Goal: Task Accomplishment & Management: Manage account settings

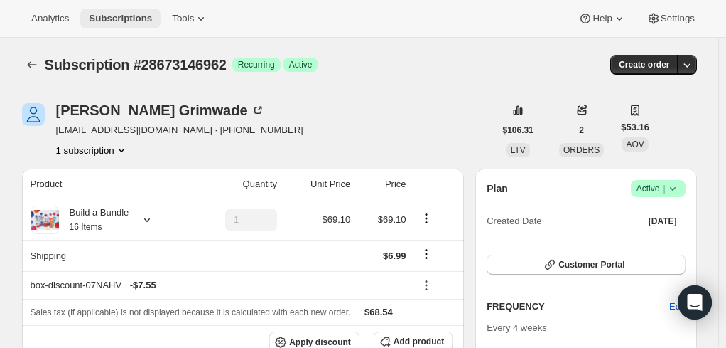
click at [102, 15] on span "Subscriptions" at bounding box center [120, 18] width 63 height 11
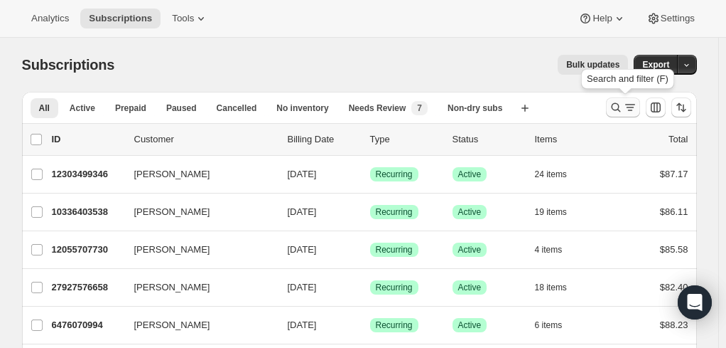
click at [629, 108] on icon "Search and filter results" at bounding box center [630, 107] width 14 height 14
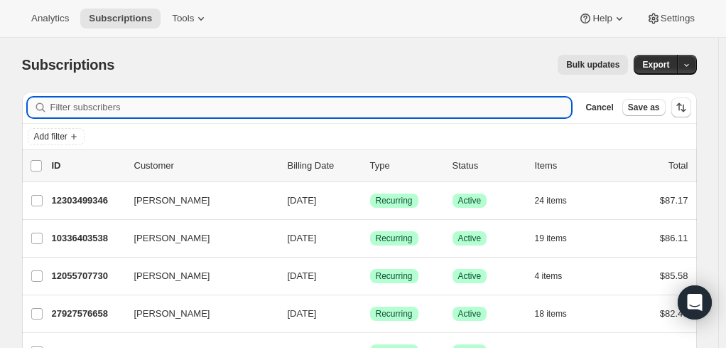
click at [145, 108] on input "Filter subscribers" at bounding box center [311, 107] width 522 height 20
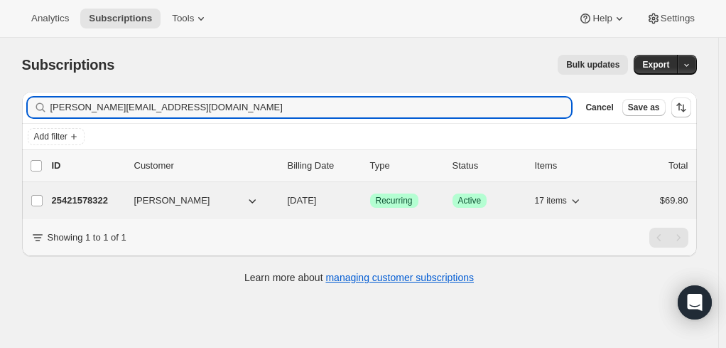
type input "[PERSON_NAME][EMAIL_ADDRESS][DOMAIN_NAME]"
click at [88, 200] on p "25421578322" at bounding box center [87, 200] width 71 height 14
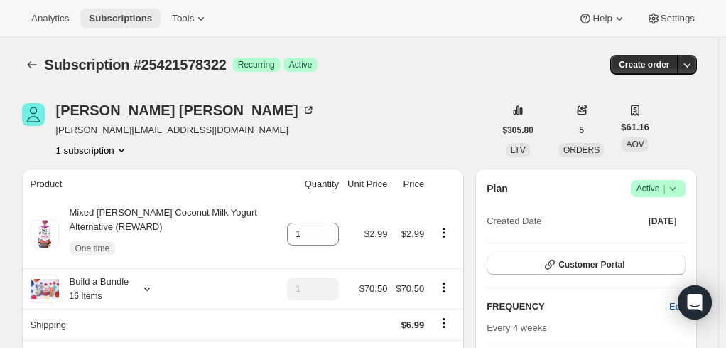
click at [117, 13] on span "Subscriptions" at bounding box center [120, 18] width 63 height 11
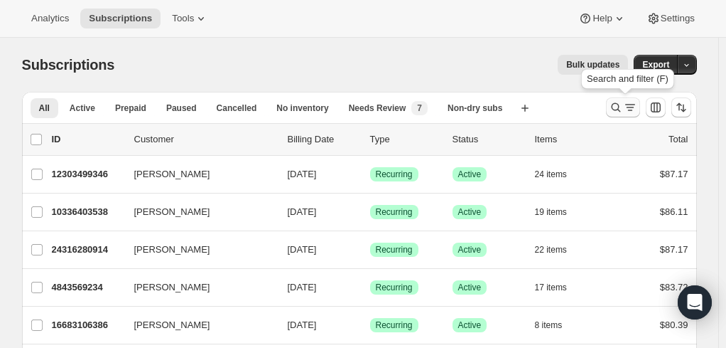
click at [630, 108] on icon "Search and filter results" at bounding box center [630, 107] width 14 height 14
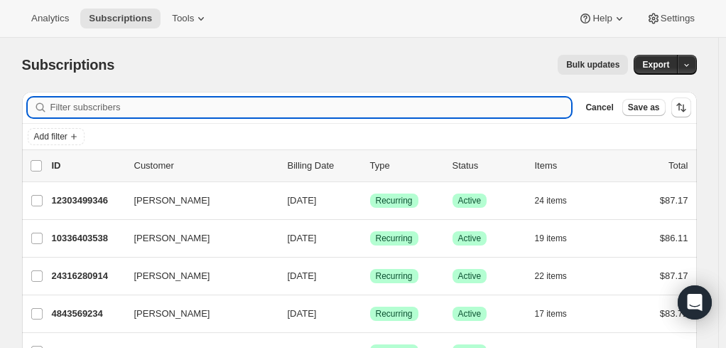
click at [271, 104] on input "Filter subscribers" at bounding box center [311, 107] width 522 height 20
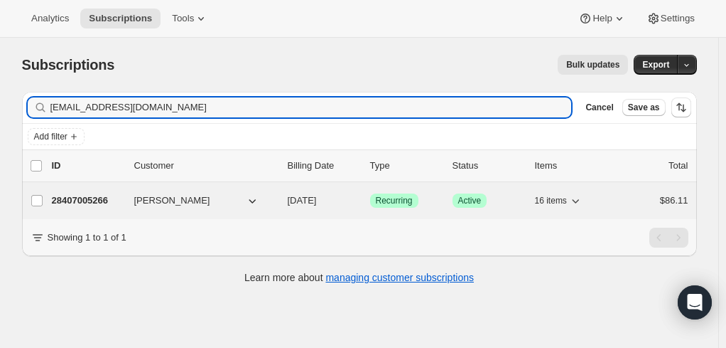
type input "[EMAIL_ADDRESS][DOMAIN_NAME]"
click at [73, 199] on p "28407005266" at bounding box center [87, 200] width 71 height 14
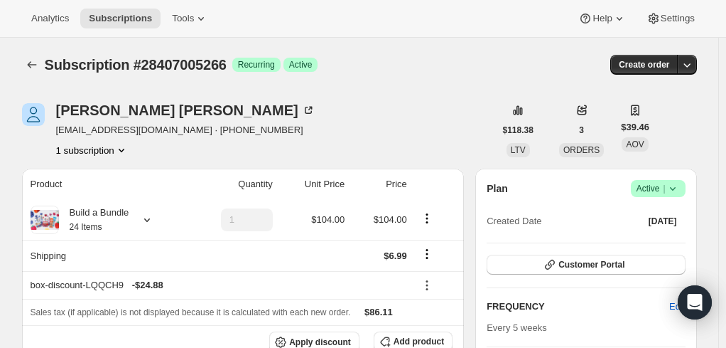
click at [411, 68] on div "Subscription #28407005266 Success Recurring Success Active" at bounding box center [250, 65] width 411 height 20
click at [119, 13] on span "Subscriptions" at bounding box center [120, 18] width 63 height 11
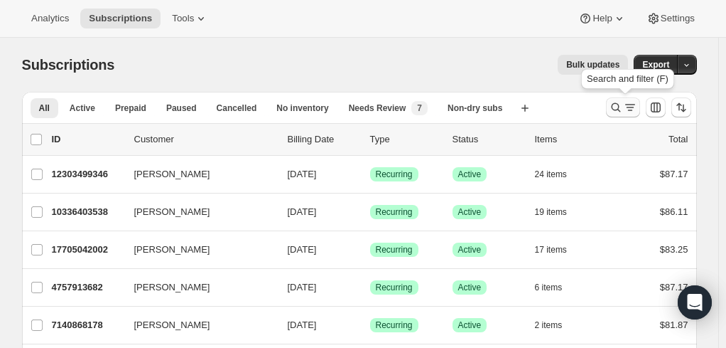
click at [623, 104] on icon "Search and filter results" at bounding box center [616, 107] width 14 height 14
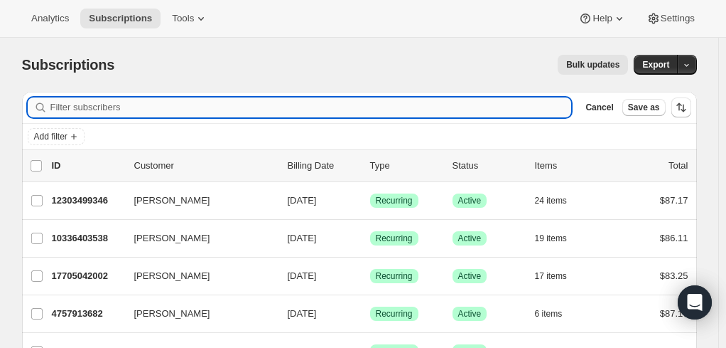
click at [203, 112] on input "Filter subscribers" at bounding box center [311, 107] width 522 height 20
click at [151, 104] on input "Filter subscribers" at bounding box center [311, 107] width 522 height 20
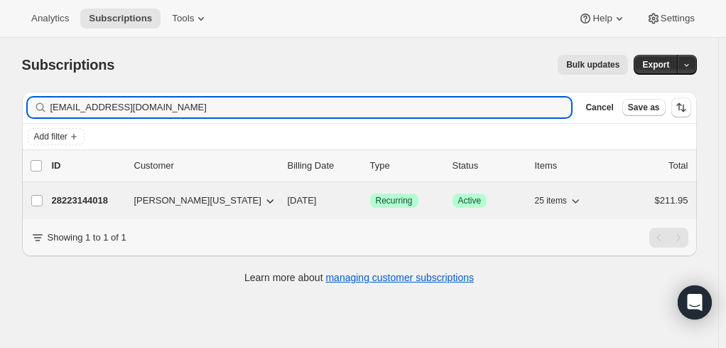
type input "[EMAIL_ADDRESS][DOMAIN_NAME]"
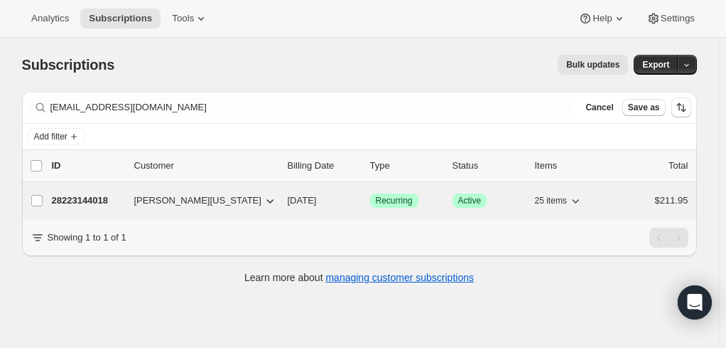
click at [97, 195] on p "28223144018" at bounding box center [87, 200] width 71 height 14
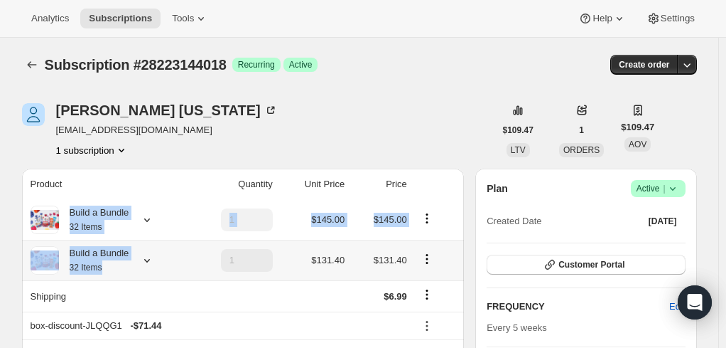
drag, startPoint x: 67, startPoint y: 202, endPoint x: 178, endPoint y: 275, distance: 132.8
click at [178, 275] on tbody "Build a Bundle 32 Items 1 $145.00 $145.00 Build a Bundle 32 Items 1 $131.40 $13…" at bounding box center [243, 299] width 443 height 199
copy tbody "Build a Bundle 32 Items $145.00 $145.00 Build a Bundle 32 Items"
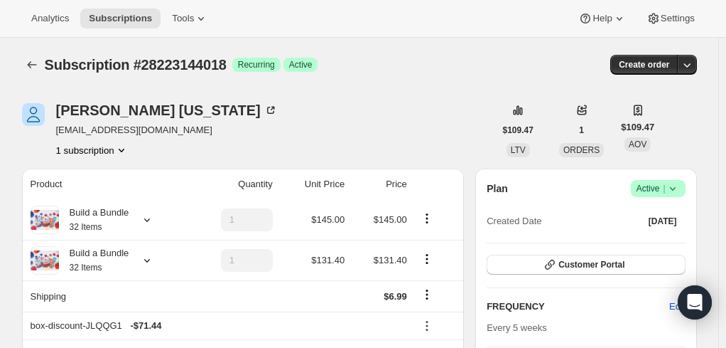
click at [104, 13] on span "Subscriptions" at bounding box center [120, 18] width 63 height 11
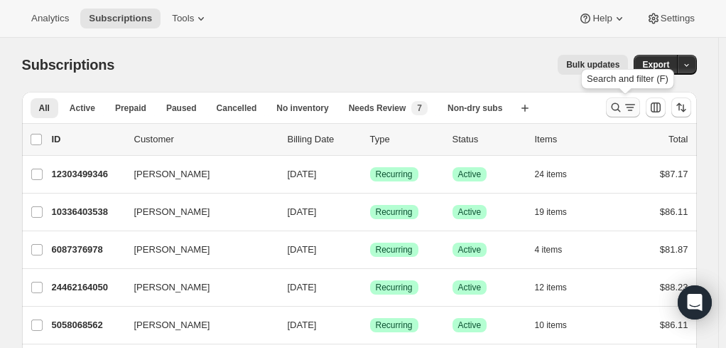
click at [622, 110] on icon "Search and filter results" at bounding box center [616, 107] width 14 height 14
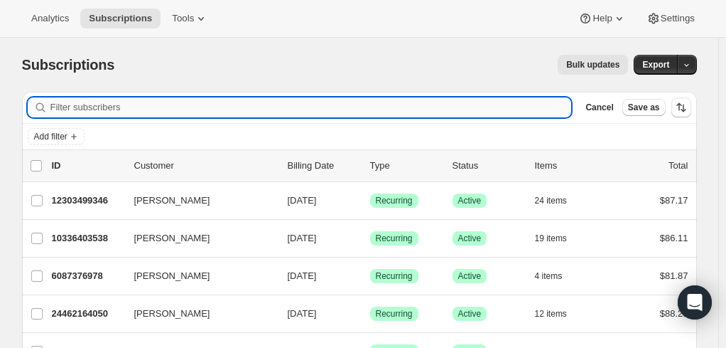
click at [109, 109] on input "Filter subscribers" at bounding box center [311, 107] width 522 height 20
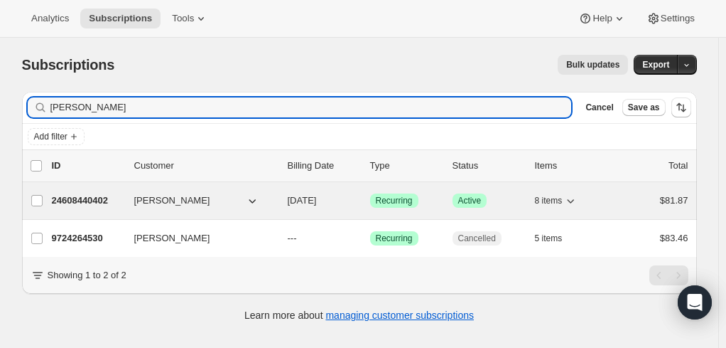
type input "[PERSON_NAME]"
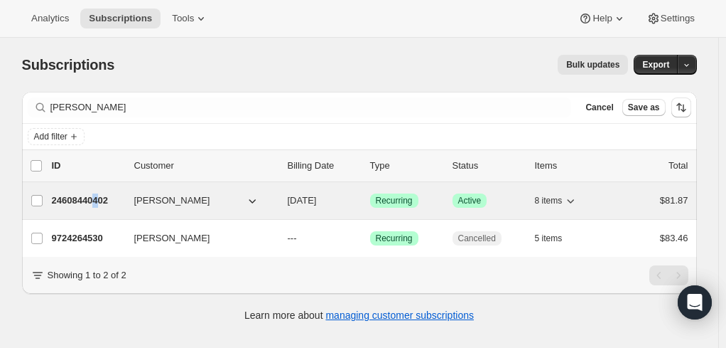
click at [101, 195] on p "24608440402" at bounding box center [87, 200] width 71 height 14
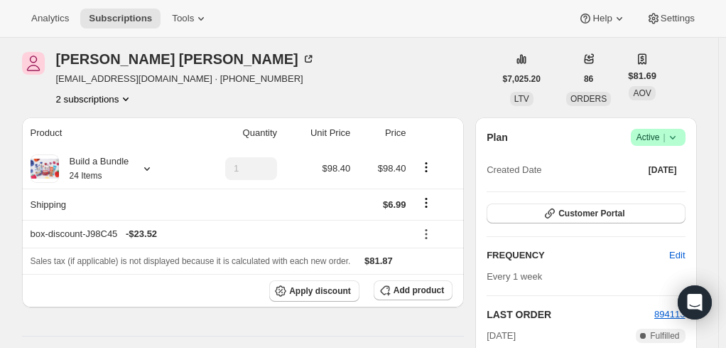
scroll to position [71, 0]
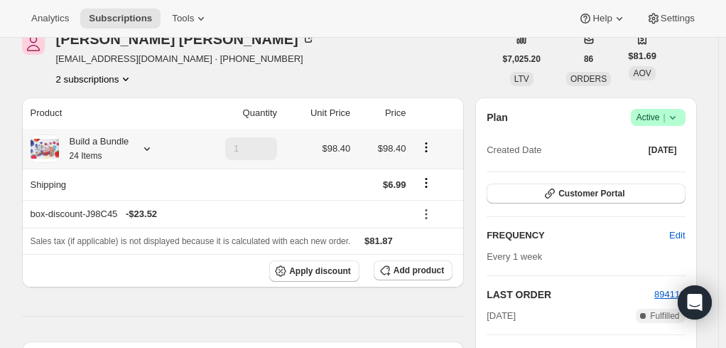
click at [82, 144] on div "Build a Bundle 24 Items" at bounding box center [94, 148] width 70 height 28
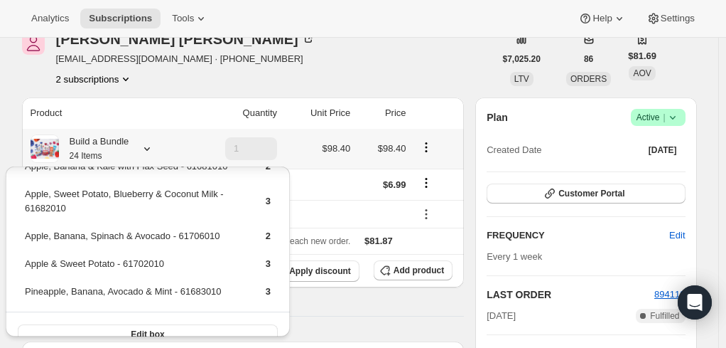
scroll to position [129, 0]
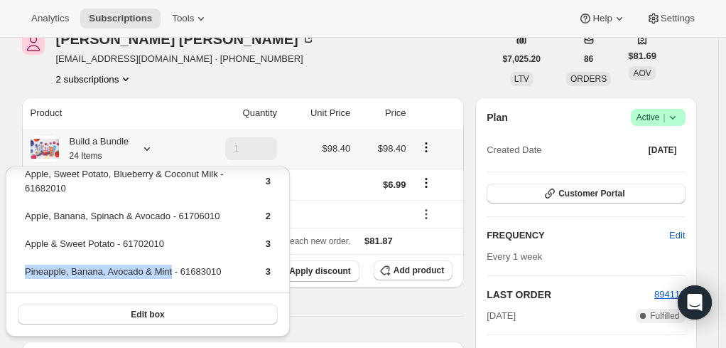
drag, startPoint x: 171, startPoint y: 274, endPoint x: 33, endPoint y: 276, distance: 137.9
click at [25, 277] on td "Pineapple, Banana, Avocado & Mint - 61683010" at bounding box center [132, 277] width 217 height 26
copy td "Pineapple, Banana, Avocado & Mint"
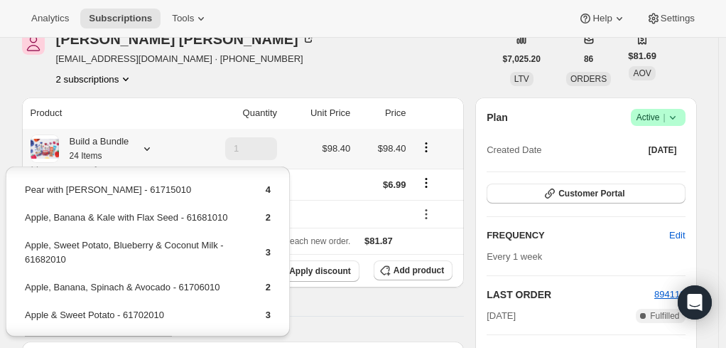
scroll to position [0, 0]
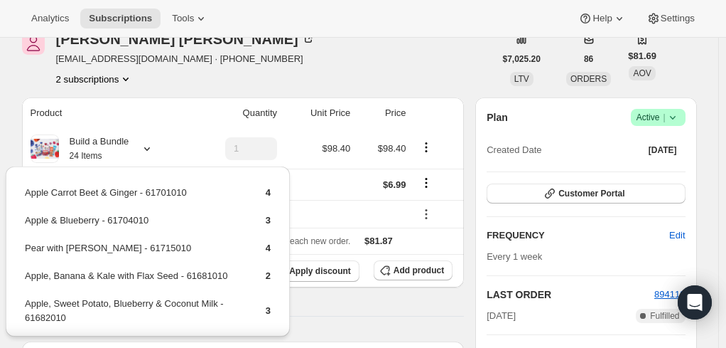
click at [425, 316] on hr at bounding box center [243, 316] width 443 height 1
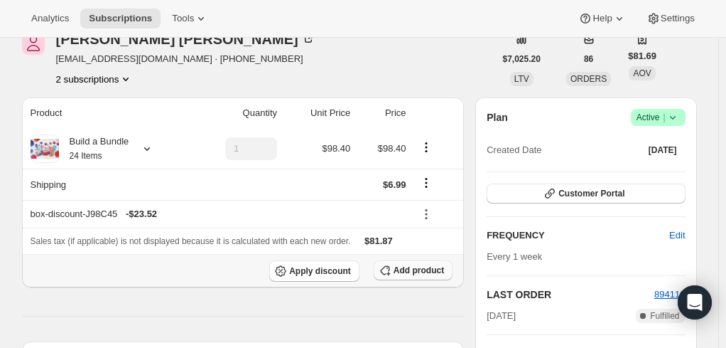
click at [416, 271] on span "Add product" at bounding box center [419, 269] width 50 height 11
click at [411, 269] on span "Add product" at bounding box center [419, 269] width 50 height 11
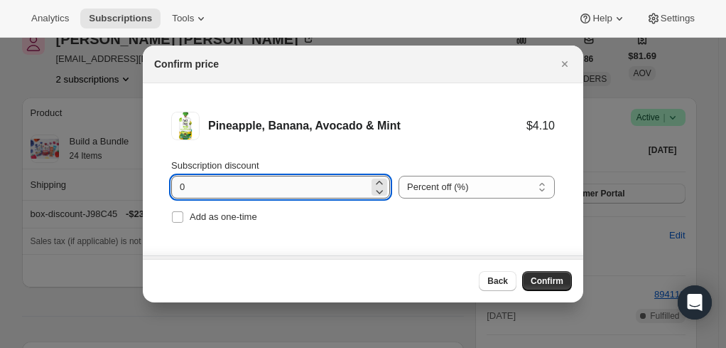
click at [205, 187] on input "0" at bounding box center [270, 187] width 198 height 23
type input "100"
click at [182, 219] on input "Add as one-time" at bounding box center [177, 216] width 11 height 11
checkbox input "true"
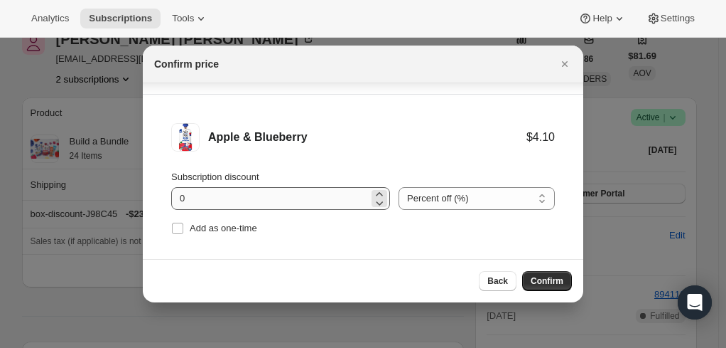
scroll to position [119, 0]
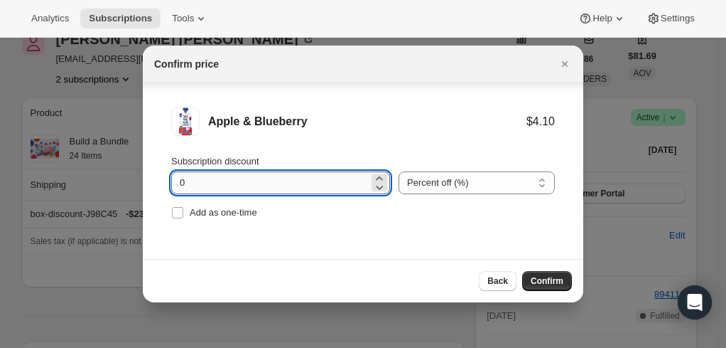
click at [227, 175] on input "0" at bounding box center [270, 182] width 198 height 23
type input "100"
click at [177, 210] on input "Add as one-time" at bounding box center [177, 212] width 11 height 11
checkbox input "true"
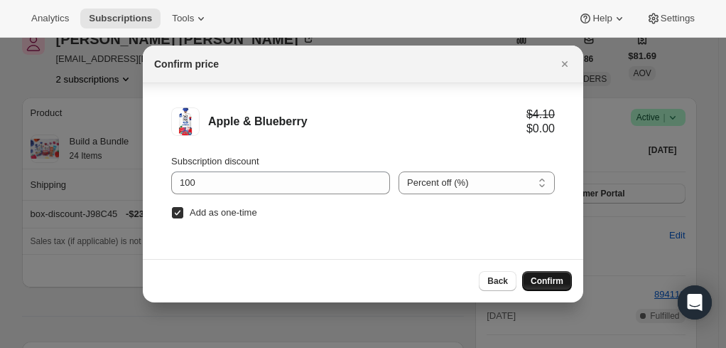
click at [548, 283] on span "Confirm" at bounding box center [547, 280] width 33 height 11
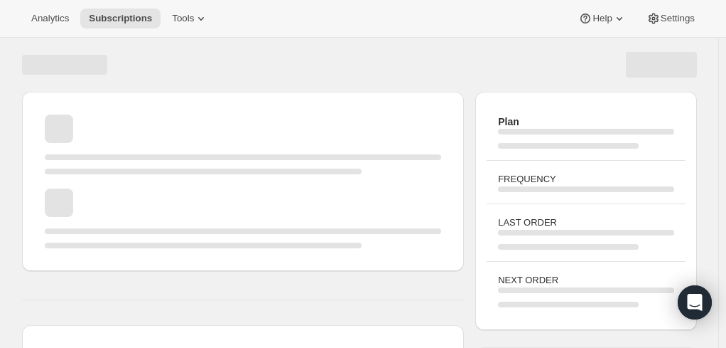
scroll to position [71, 0]
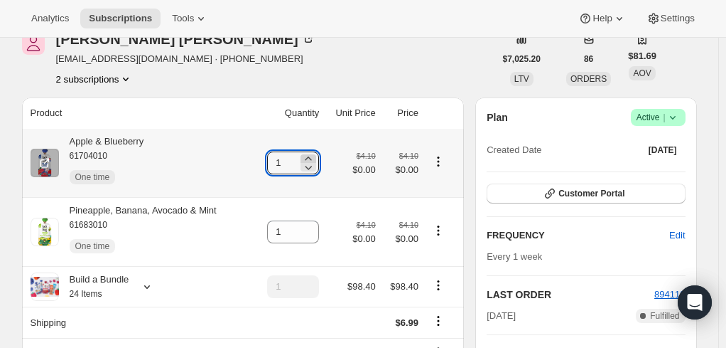
click at [311, 157] on icon at bounding box center [308, 158] width 14 height 14
click at [310, 166] on icon at bounding box center [308, 167] width 14 height 14
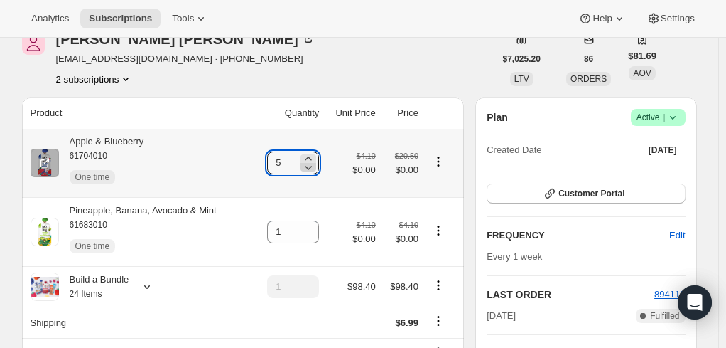
type input "4"
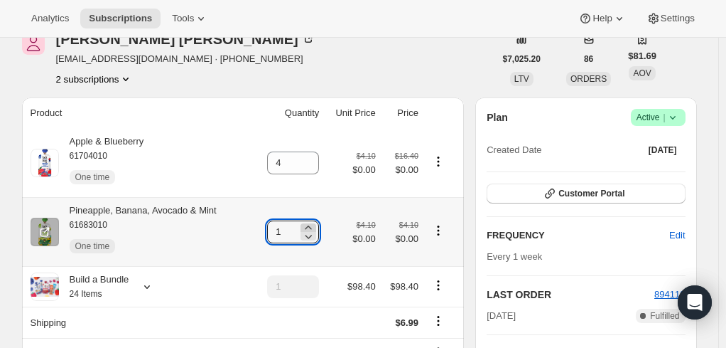
click at [316, 226] on icon at bounding box center [308, 227] width 14 height 14
type input "3"
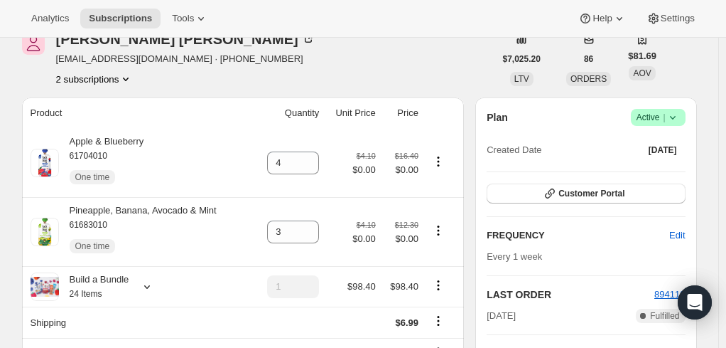
click at [104, 21] on span "Subscriptions" at bounding box center [120, 18] width 63 height 11
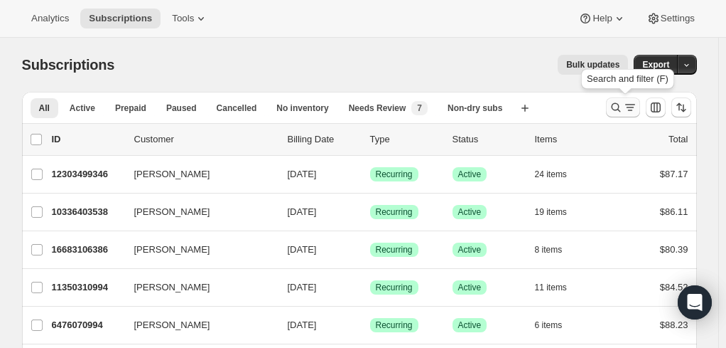
click at [630, 99] on button "Search and filter results" at bounding box center [623, 107] width 34 height 20
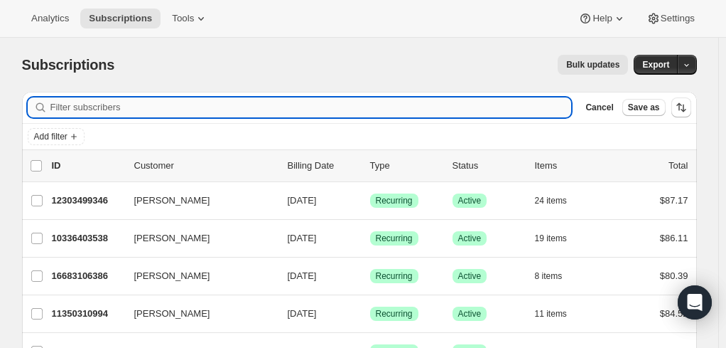
click at [102, 105] on input "Filter subscribers" at bounding box center [311, 107] width 522 height 20
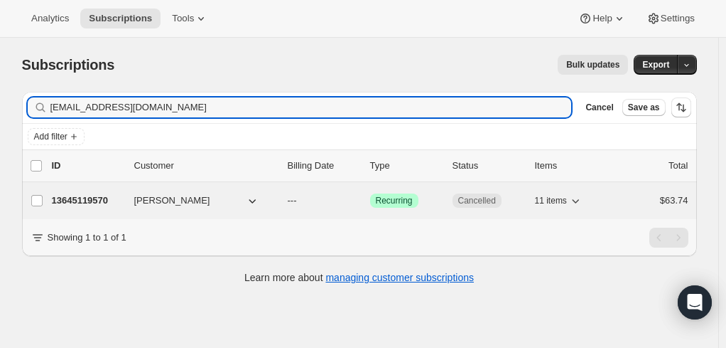
type input "[EMAIL_ADDRESS][DOMAIN_NAME]"
click at [96, 193] on p "13645119570" at bounding box center [87, 200] width 71 height 14
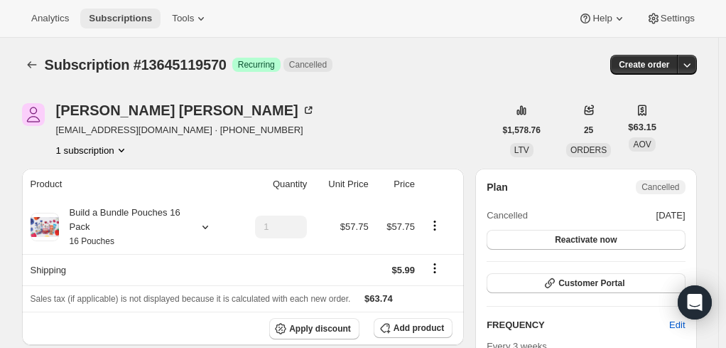
click at [109, 21] on span "Subscriptions" at bounding box center [120, 18] width 63 height 11
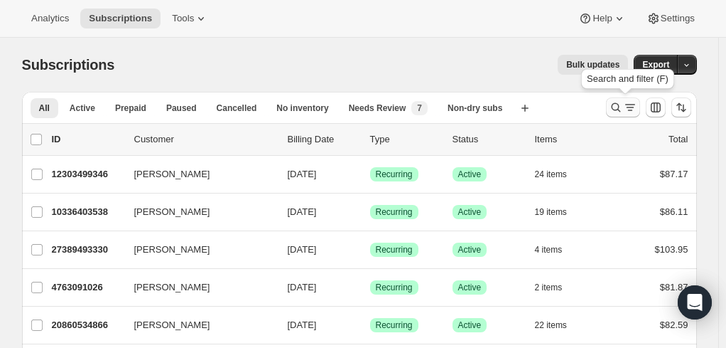
click at [626, 104] on icon "Search and filter results" at bounding box center [630, 107] width 14 height 14
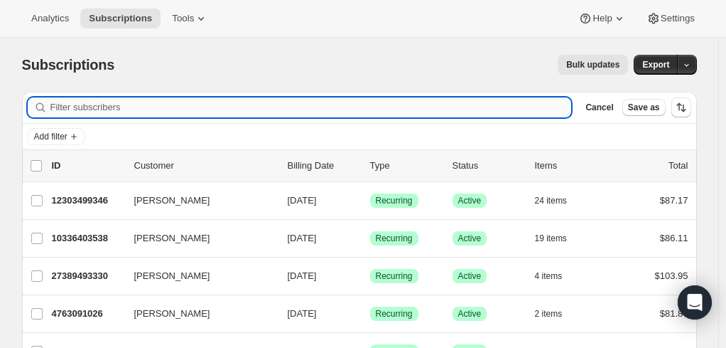
click at [201, 102] on input "Filter subscribers" at bounding box center [311, 107] width 522 height 20
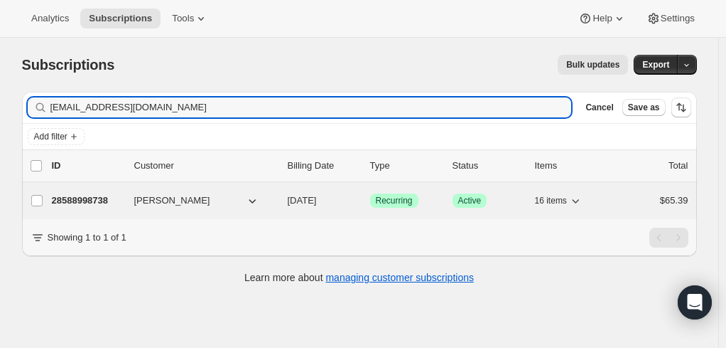
type input "[EMAIL_ADDRESS][DOMAIN_NAME]"
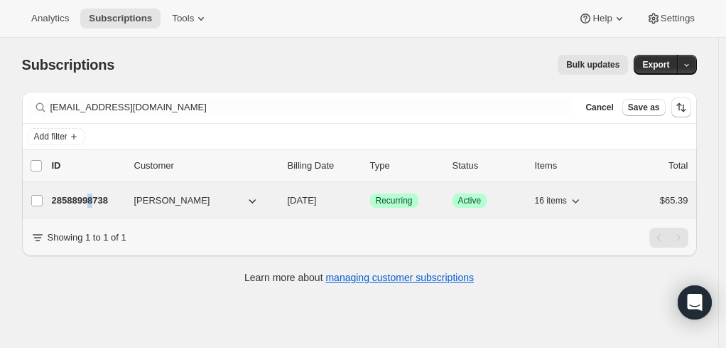
click at [96, 195] on p "28588998738" at bounding box center [87, 200] width 71 height 14
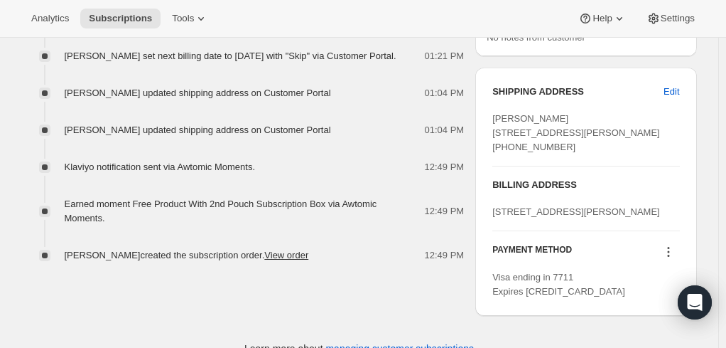
scroll to position [609, 0]
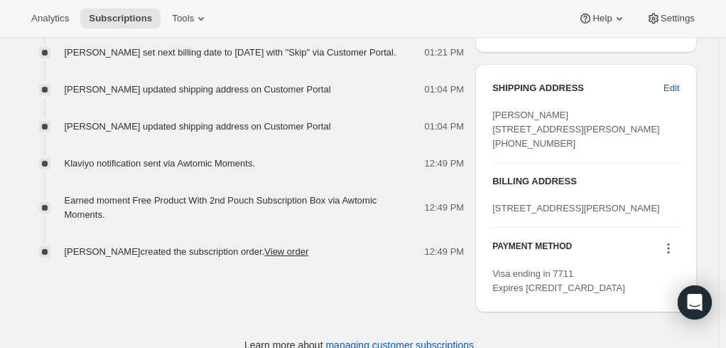
click at [560, 136] on span "[PERSON_NAME] [STREET_ADDRESS][PERSON_NAME] [PHONE_NUMBER]" at bounding box center [576, 128] width 168 height 39
copy span "88203"
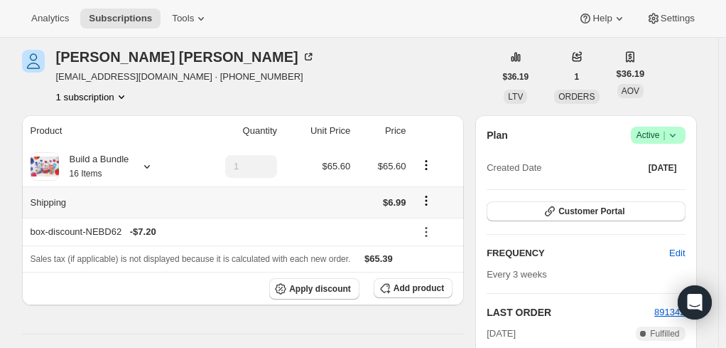
scroll to position [0, 0]
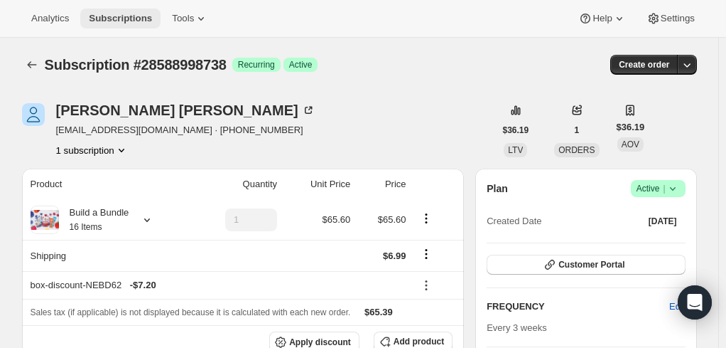
click at [128, 16] on span "Subscriptions" at bounding box center [120, 18] width 63 height 11
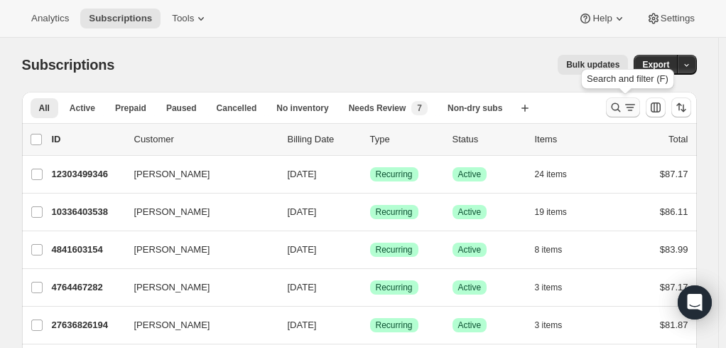
click at [614, 105] on icon "Search and filter results" at bounding box center [616, 107] width 14 height 14
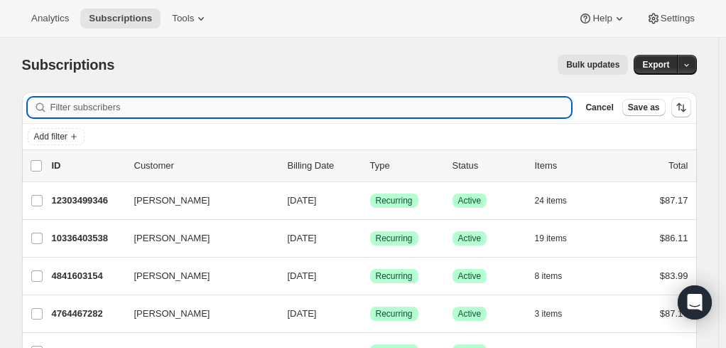
click at [117, 103] on input "Filter subscribers" at bounding box center [311, 107] width 522 height 20
paste input "[PERSON_NAME]"
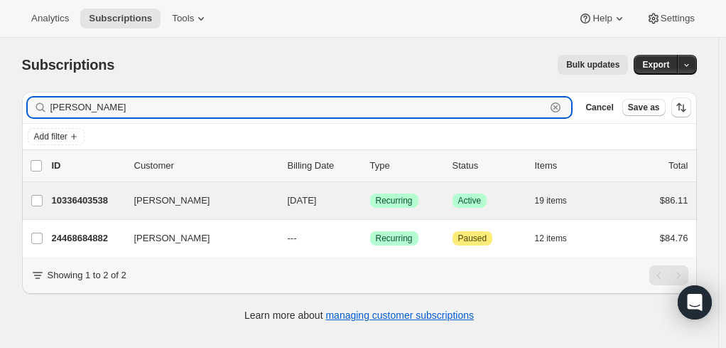
type input "[PERSON_NAME]"
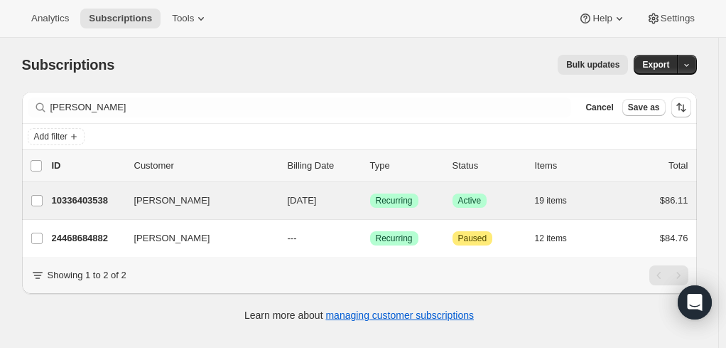
click at [78, 188] on div "[PERSON_NAME] 10336403538 [PERSON_NAME] [DATE] Success Recurring Success Active…" at bounding box center [359, 200] width 675 height 37
click at [85, 199] on p "10336403538" at bounding box center [87, 200] width 71 height 14
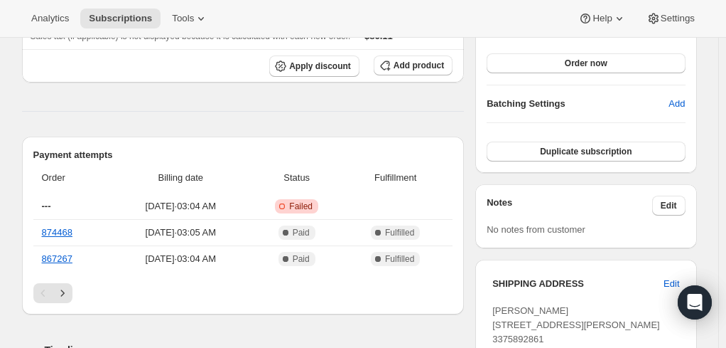
scroll to position [426, 0]
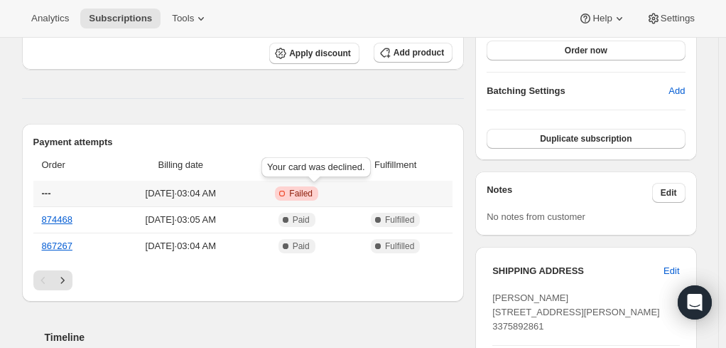
click at [316, 165] on div "Your card was declined." at bounding box center [316, 169] width 115 height 31
copy span "Your card was declined."
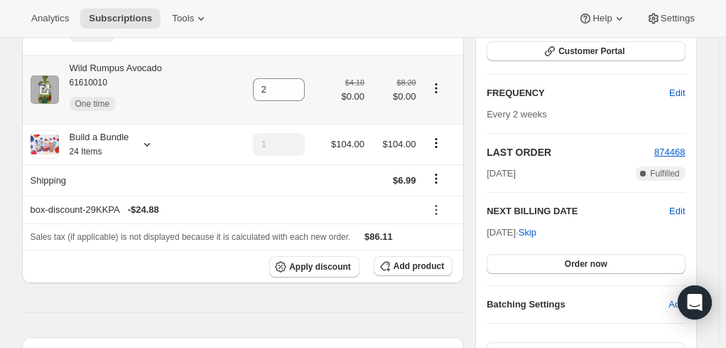
scroll to position [0, 0]
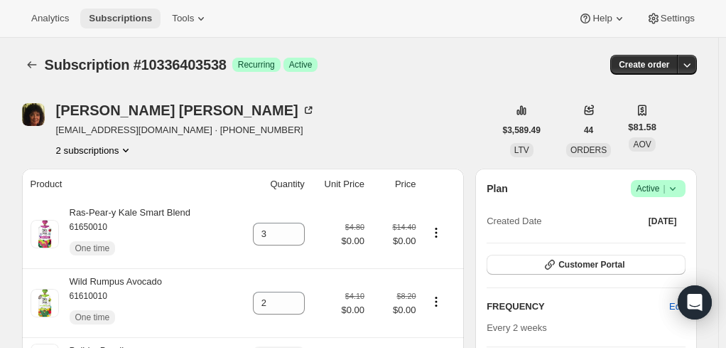
click at [101, 20] on span "Subscriptions" at bounding box center [120, 18] width 63 height 11
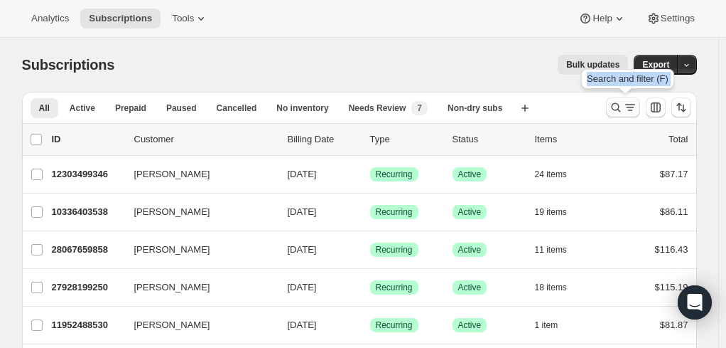
click at [618, 108] on icon "Search and filter results" at bounding box center [616, 107] width 14 height 14
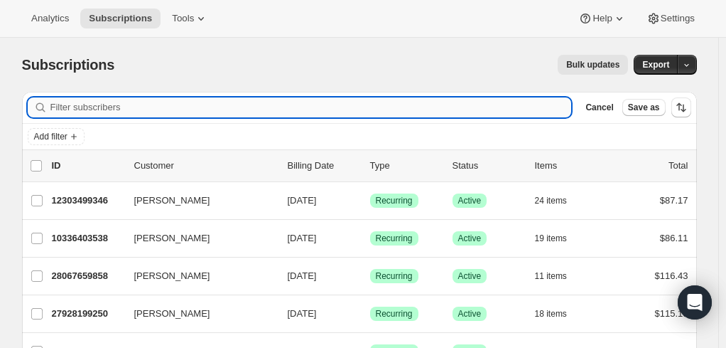
click at [87, 106] on input "Filter subscribers" at bounding box center [311, 107] width 522 height 20
type input "[PERSON_NAME][EMAIL_ADDRESS][PERSON_NAME][DOMAIN_NAME]"
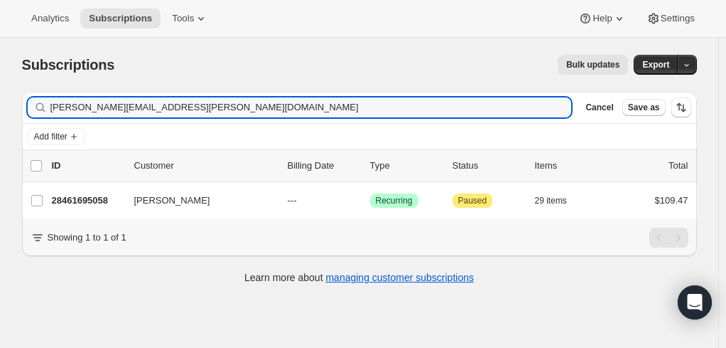
drag, startPoint x: 193, startPoint y: 101, endPoint x: 48, endPoint y: 104, distance: 144.3
click at [48, 104] on div "[PERSON_NAME][EMAIL_ADDRESS][PERSON_NAME][DOMAIN_NAME] Clear" at bounding box center [300, 107] width 544 height 20
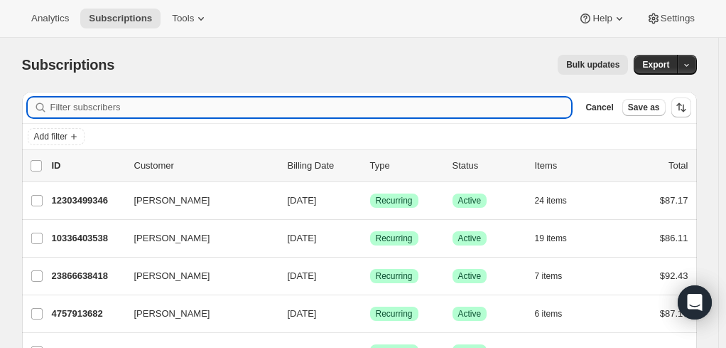
click at [107, 100] on input "Filter subscribers" at bounding box center [311, 107] width 522 height 20
paste input "[EMAIL_ADDRESS][DOMAIN_NAME]"
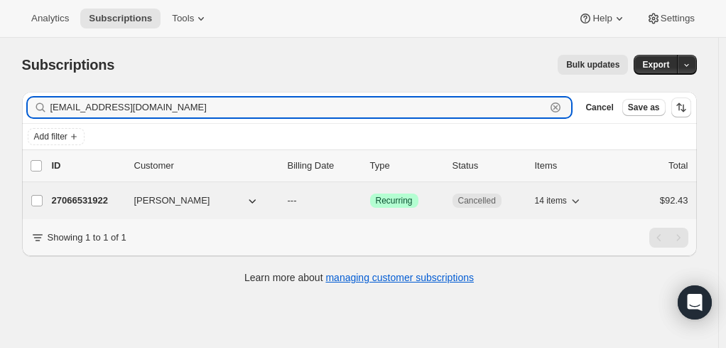
type input "[EMAIL_ADDRESS][DOMAIN_NAME]"
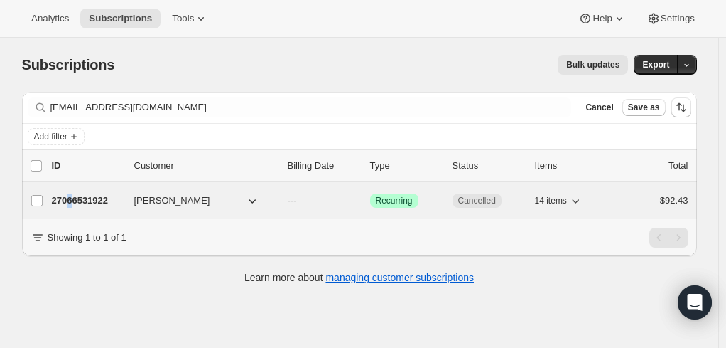
click at [74, 198] on p "27066531922" at bounding box center [87, 200] width 71 height 14
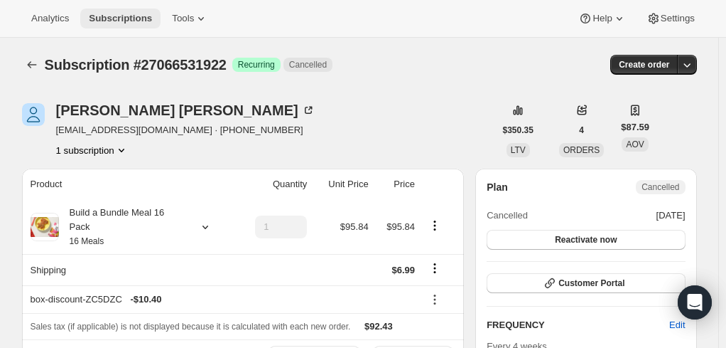
click at [119, 17] on span "Subscriptions" at bounding box center [120, 18] width 63 height 11
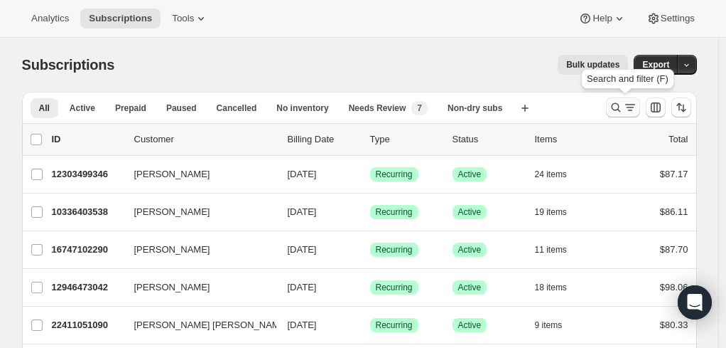
click at [623, 109] on icon "Search and filter results" at bounding box center [616, 107] width 14 height 14
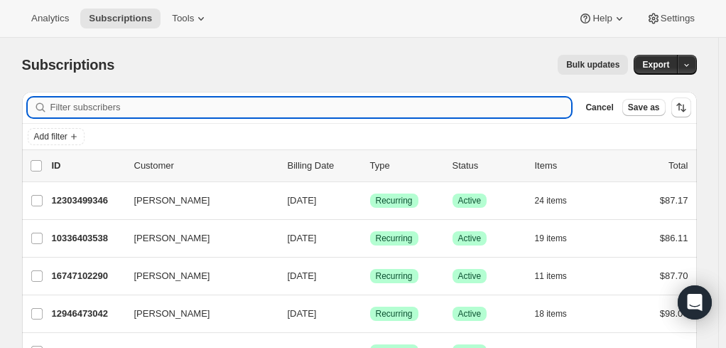
click at [212, 107] on input "Filter subscribers" at bounding box center [311, 107] width 522 height 20
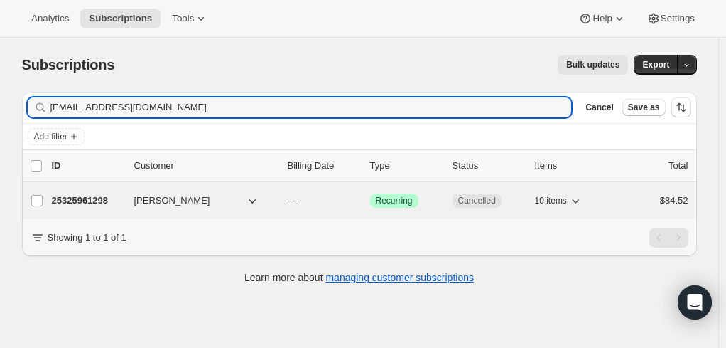
type input "[EMAIL_ADDRESS][DOMAIN_NAME]"
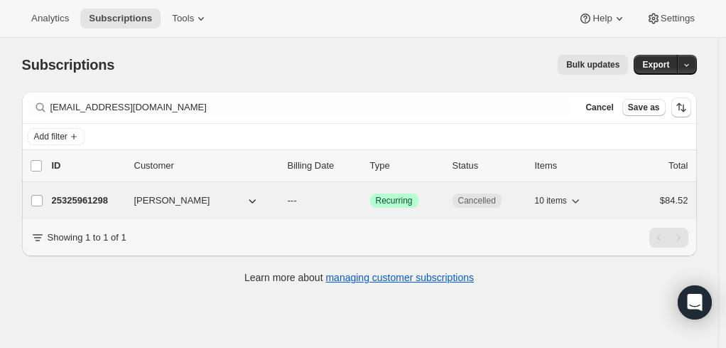
click at [88, 198] on p "25325961298" at bounding box center [87, 200] width 71 height 14
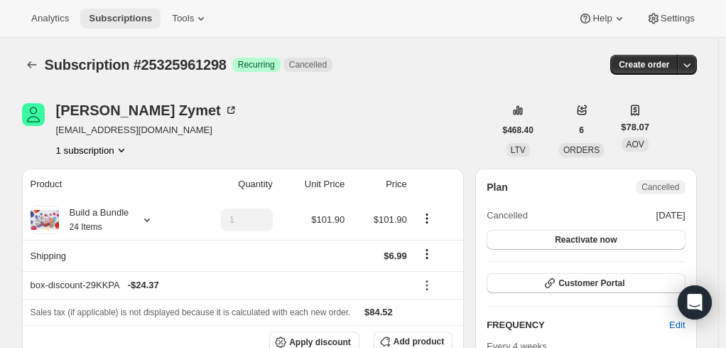
click at [117, 19] on span "Subscriptions" at bounding box center [120, 18] width 63 height 11
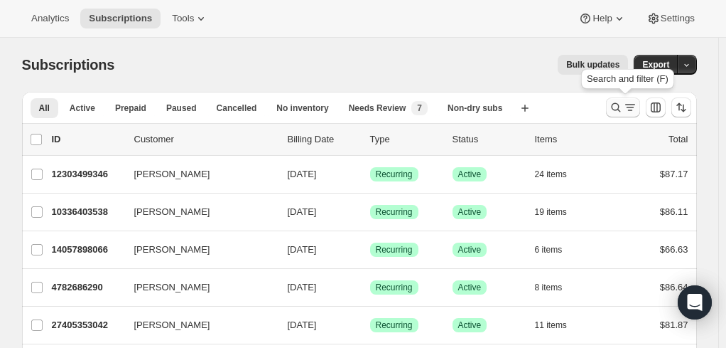
click at [613, 107] on icon "Search and filter results" at bounding box center [616, 107] width 14 height 14
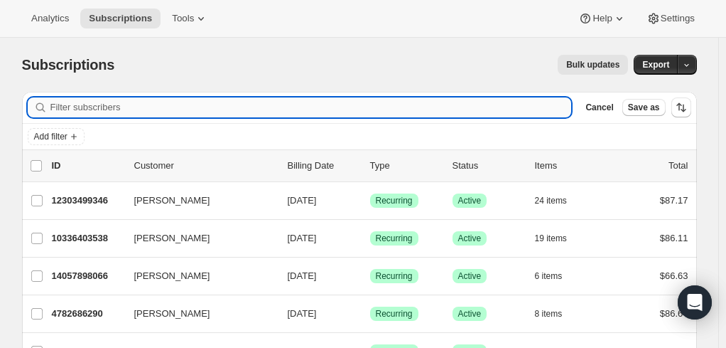
click at [131, 102] on input "Filter subscribers" at bounding box center [311, 107] width 522 height 20
type input "[EMAIL_ADDRESS][DOMAIN_NAME]"
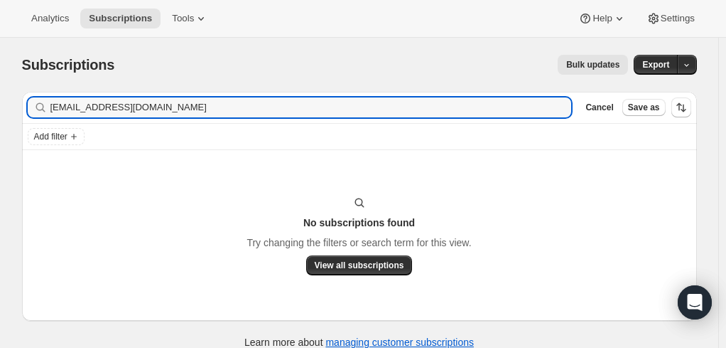
drag, startPoint x: 167, startPoint y: 108, endPoint x: 30, endPoint y: 103, distance: 137.2
click at [30, 103] on div "Filter subscribers [EMAIL_ADDRESS][DOMAIN_NAME] Clear Cancel Save as" at bounding box center [359, 107] width 675 height 31
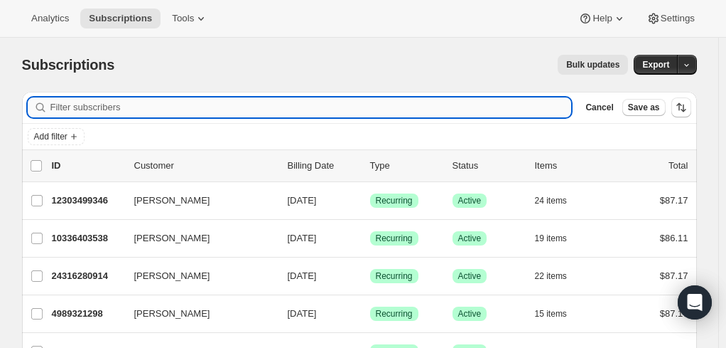
click at [132, 109] on input "Filter subscribers" at bounding box center [311, 107] width 522 height 20
paste input "I keep trying to add the free promo item on , and every time I do it does not w…"
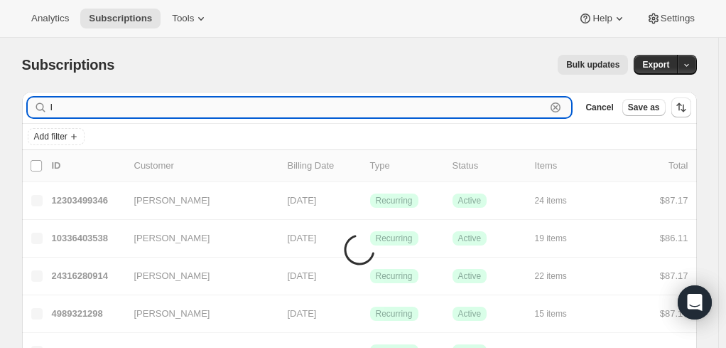
type input "I"
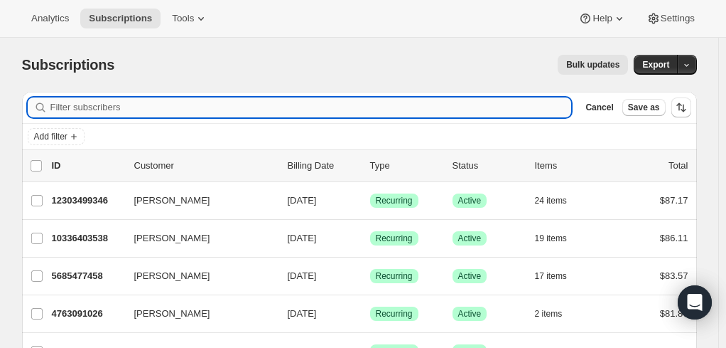
click at [91, 106] on input "Filter subscribers" at bounding box center [311, 107] width 522 height 20
paste input "[EMAIL_ADDRESS][DOMAIN_NAME]"
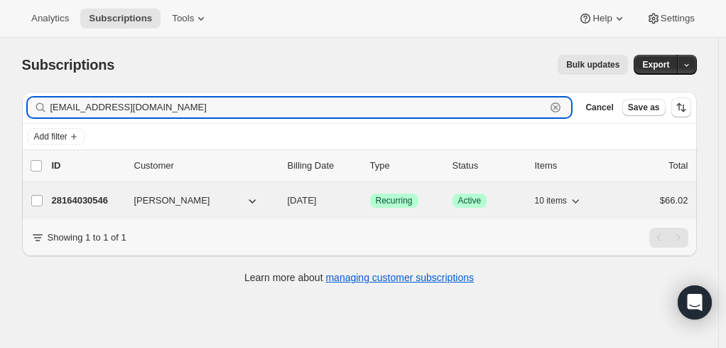
type input "[EMAIL_ADDRESS][DOMAIN_NAME]"
click at [78, 196] on p "28164030546" at bounding box center [87, 200] width 71 height 14
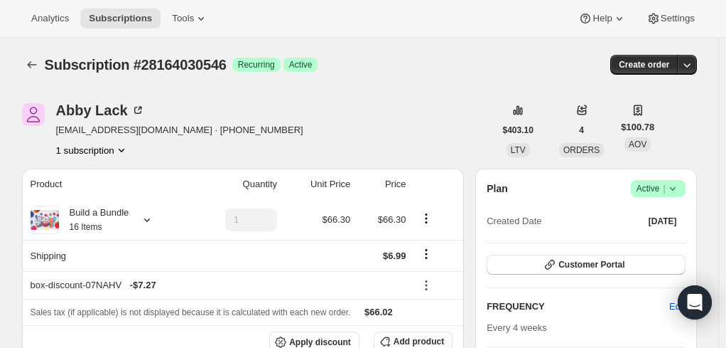
scroll to position [71, 0]
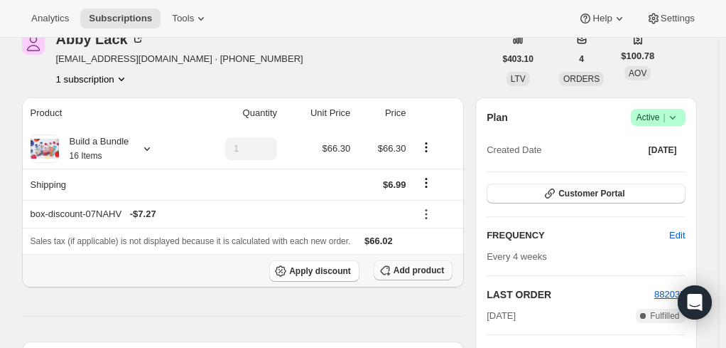
click at [405, 270] on span "Add product" at bounding box center [419, 269] width 50 height 11
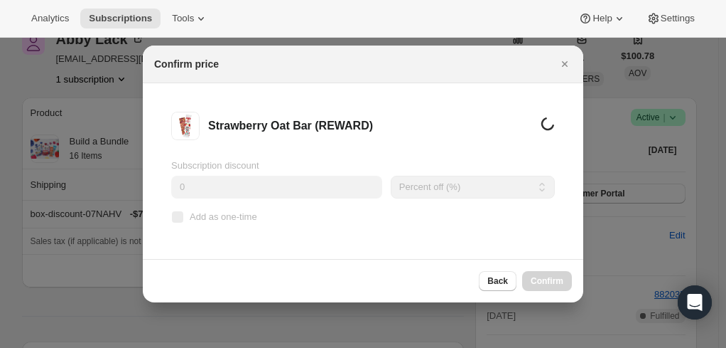
scroll to position [0, 0]
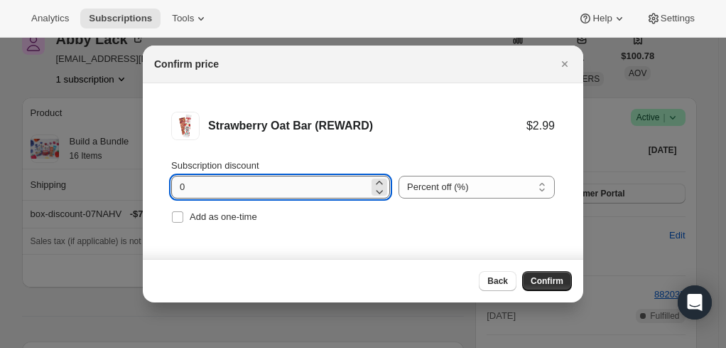
click at [240, 192] on input "0" at bounding box center [270, 187] width 198 height 23
type input "100"
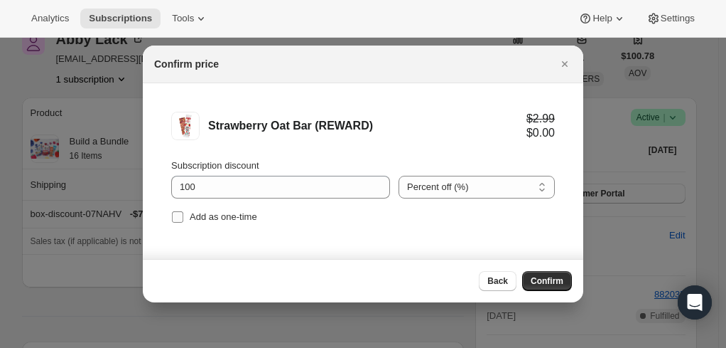
click at [180, 215] on input "Add as one-time" at bounding box center [177, 216] width 11 height 11
checkbox input "true"
click at [553, 286] on span "Confirm" at bounding box center [547, 280] width 33 height 11
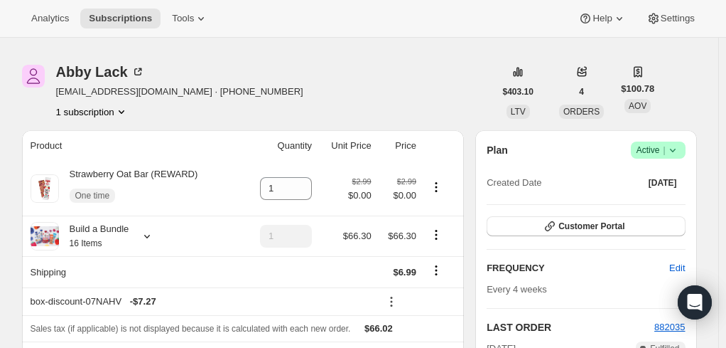
scroll to position [36, 0]
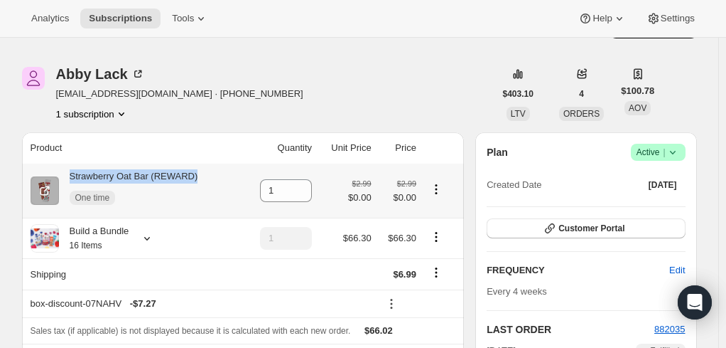
drag, startPoint x: 200, startPoint y: 173, endPoint x: 74, endPoint y: 181, distance: 126.7
click at [74, 181] on div "Strawberry Oat Bar (REWARD) One time" at bounding box center [135, 190] width 208 height 43
copy div "Strawberry Oat Bar (REWARD)"
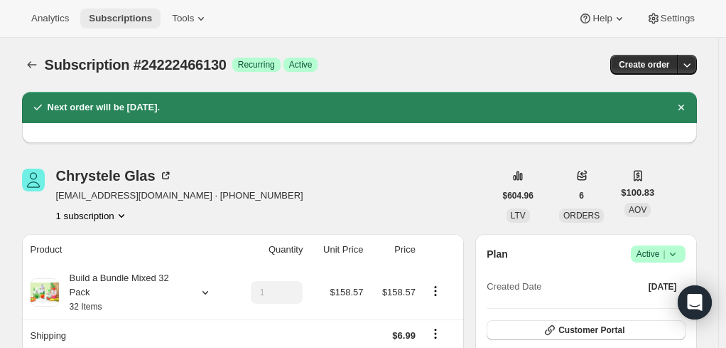
click at [118, 16] on span "Subscriptions" at bounding box center [120, 18] width 63 height 11
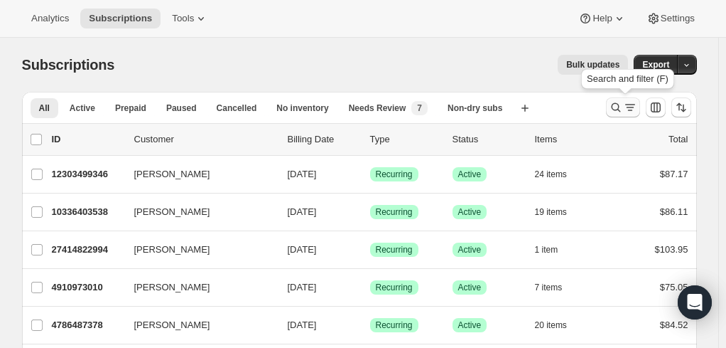
click at [623, 105] on icon "Search and filter results" at bounding box center [616, 107] width 14 height 14
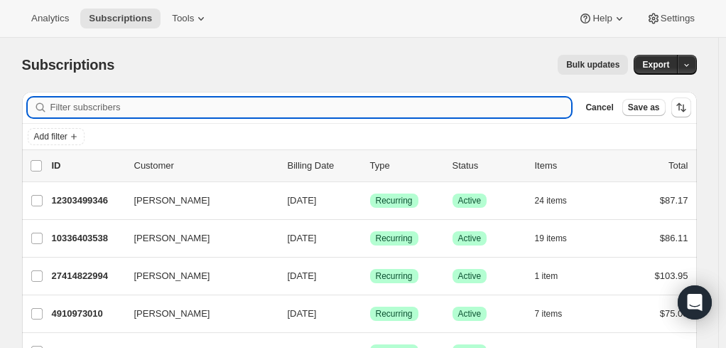
click at [124, 106] on input "Filter subscribers" at bounding box center [311, 107] width 522 height 20
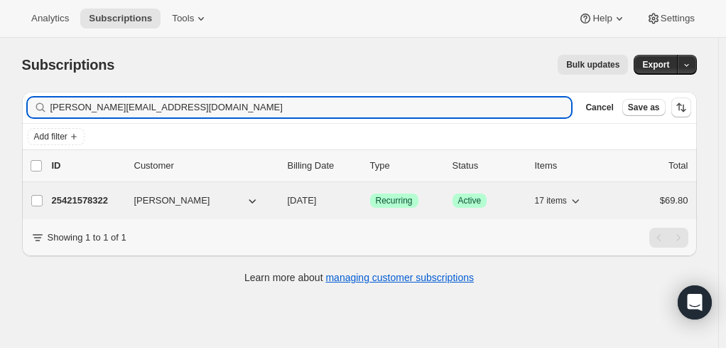
type input "[PERSON_NAME][EMAIL_ADDRESS][DOMAIN_NAME]"
click at [80, 197] on p "25421578322" at bounding box center [87, 200] width 71 height 14
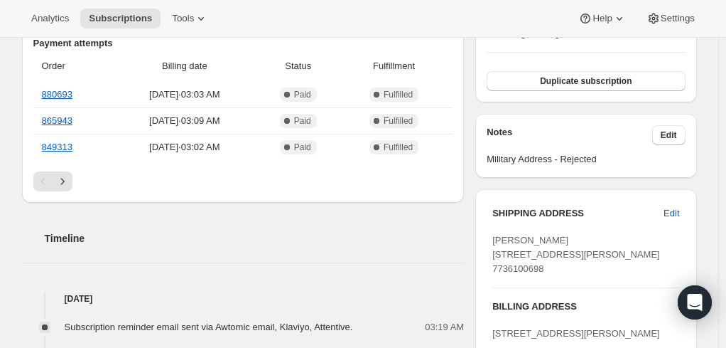
scroll to position [497, 0]
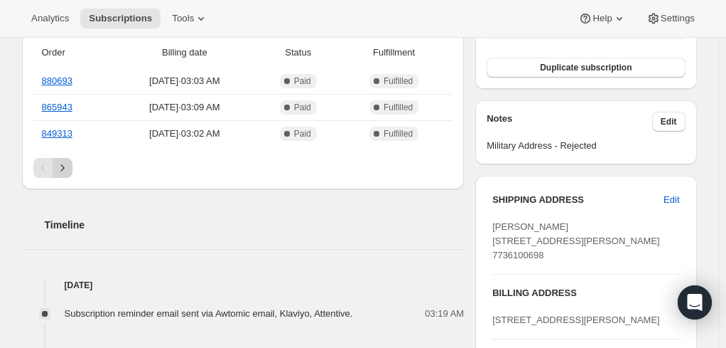
click at [65, 165] on icon "Next" at bounding box center [62, 168] width 14 height 14
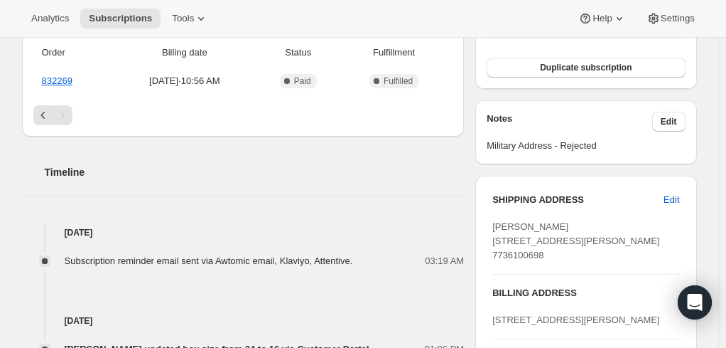
scroll to position [426, 0]
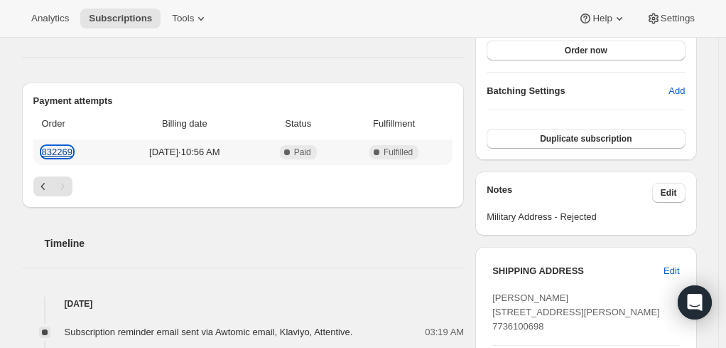
click at [60, 151] on link "832269" at bounding box center [57, 151] width 31 height 11
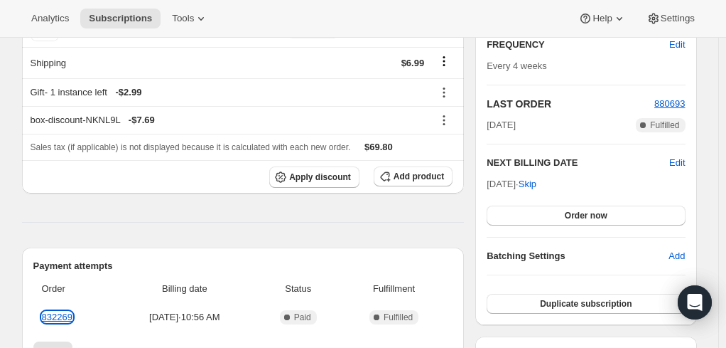
scroll to position [284, 0]
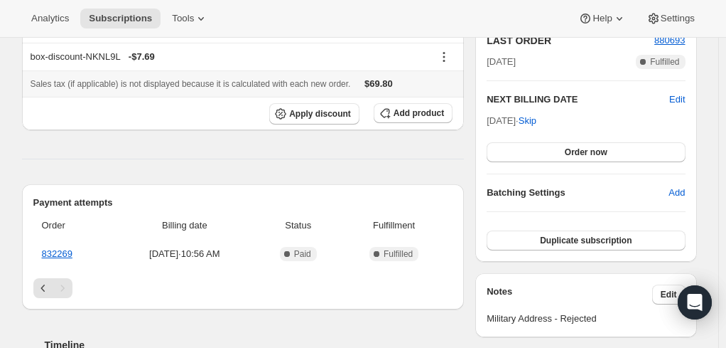
scroll to position [355, 0]
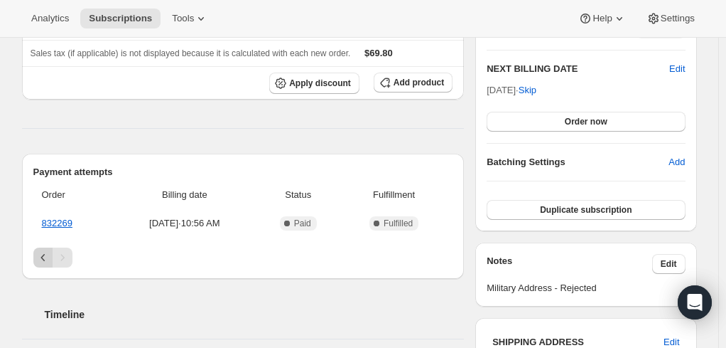
click at [41, 258] on icon "Previous" at bounding box center [43, 257] width 14 height 14
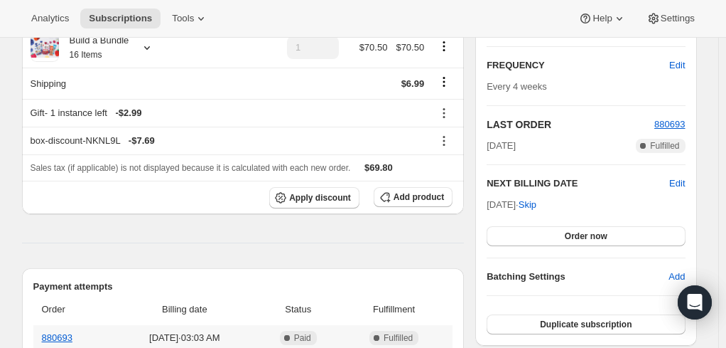
scroll to position [213, 0]
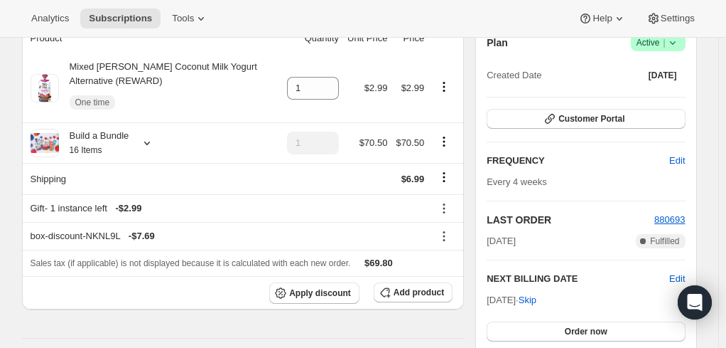
scroll to position [0, 0]
